Goal: Information Seeking & Learning: Learn about a topic

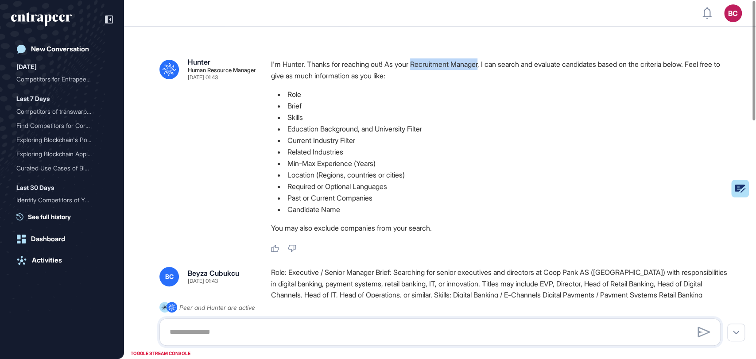
drag, startPoint x: 421, startPoint y: 65, endPoint x: 490, endPoint y: 66, distance: 69.1
click at [490, 66] on p "I'm Hunter. Thanks for reaching out! As your Recruitment Manager, I can search …" at bounding box center [499, 69] width 456 height 23
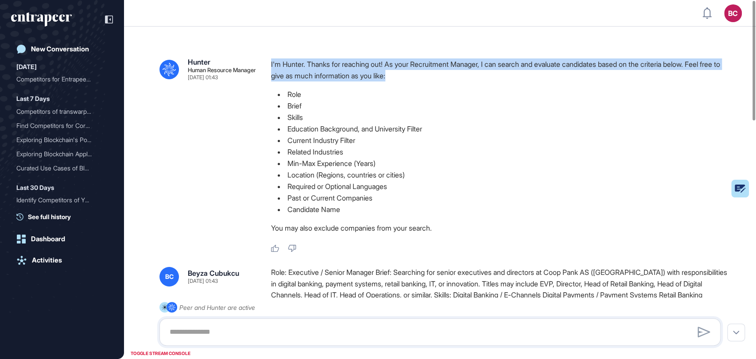
drag, startPoint x: 271, startPoint y: 66, endPoint x: 459, endPoint y: 77, distance: 188.0
click at [459, 77] on p "I'm Hunter. Thanks for reaching out! As your Recruitment Manager, I can search …" at bounding box center [499, 69] width 456 height 23
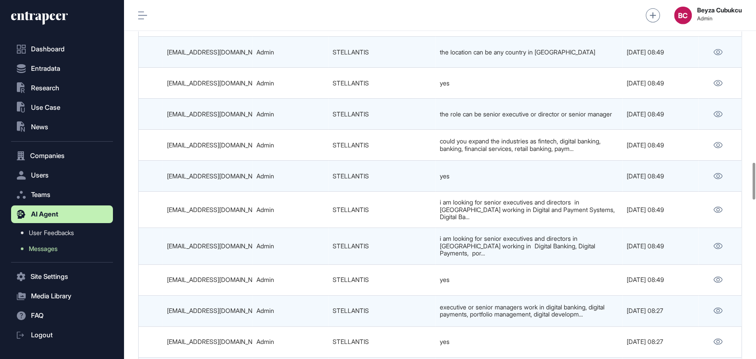
scroll to position [1967, 0]
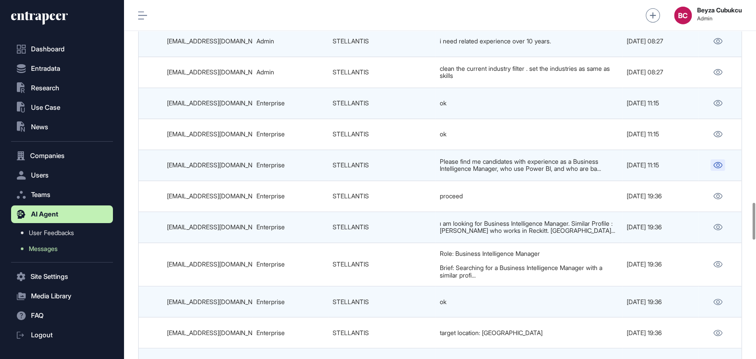
click at [711, 159] on link at bounding box center [717, 165] width 15 height 12
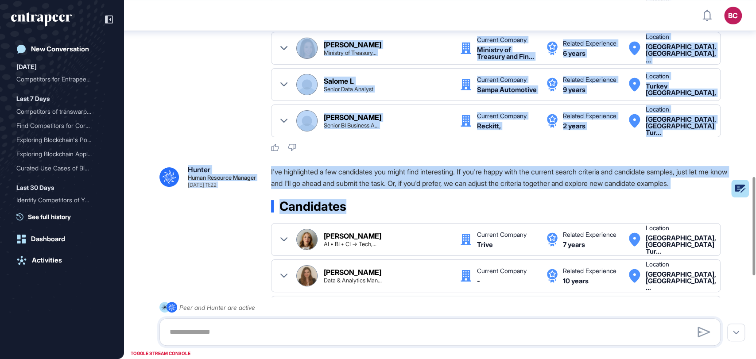
scroll to position [644, 0]
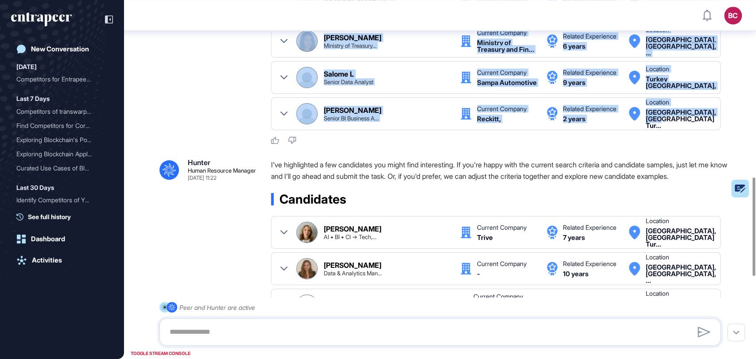
drag, startPoint x: 263, startPoint y: 62, endPoint x: 695, endPoint y: 137, distance: 437.6
copy div "Manager [DATE] 11:15 I'm Hunter. Thanks for reaching out! As your Recruitment M…"
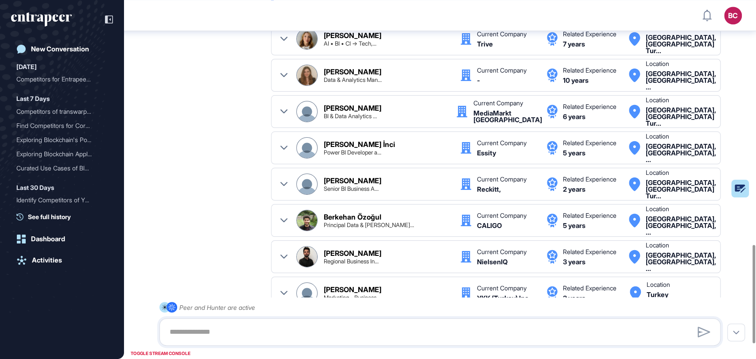
scroll to position [889, 0]
